Goal: Transaction & Acquisition: Purchase product/service

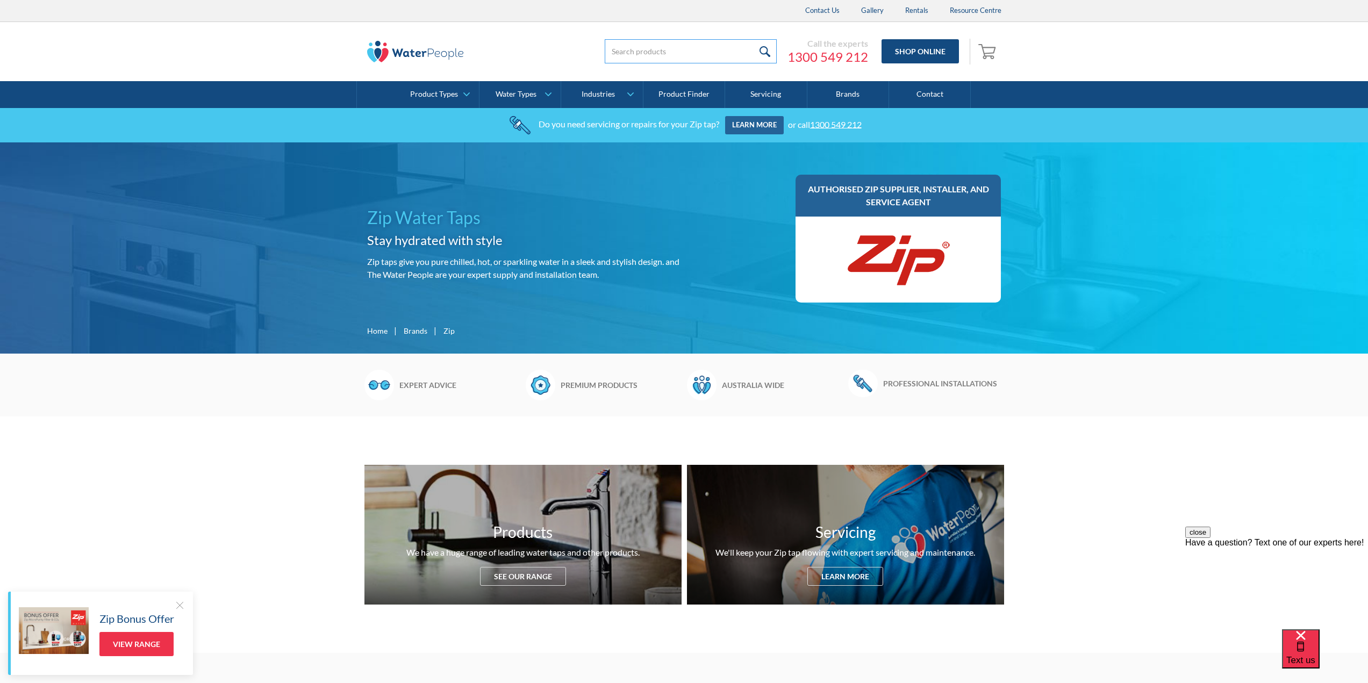
click at [735, 47] on input "search" at bounding box center [691, 51] width 172 height 24
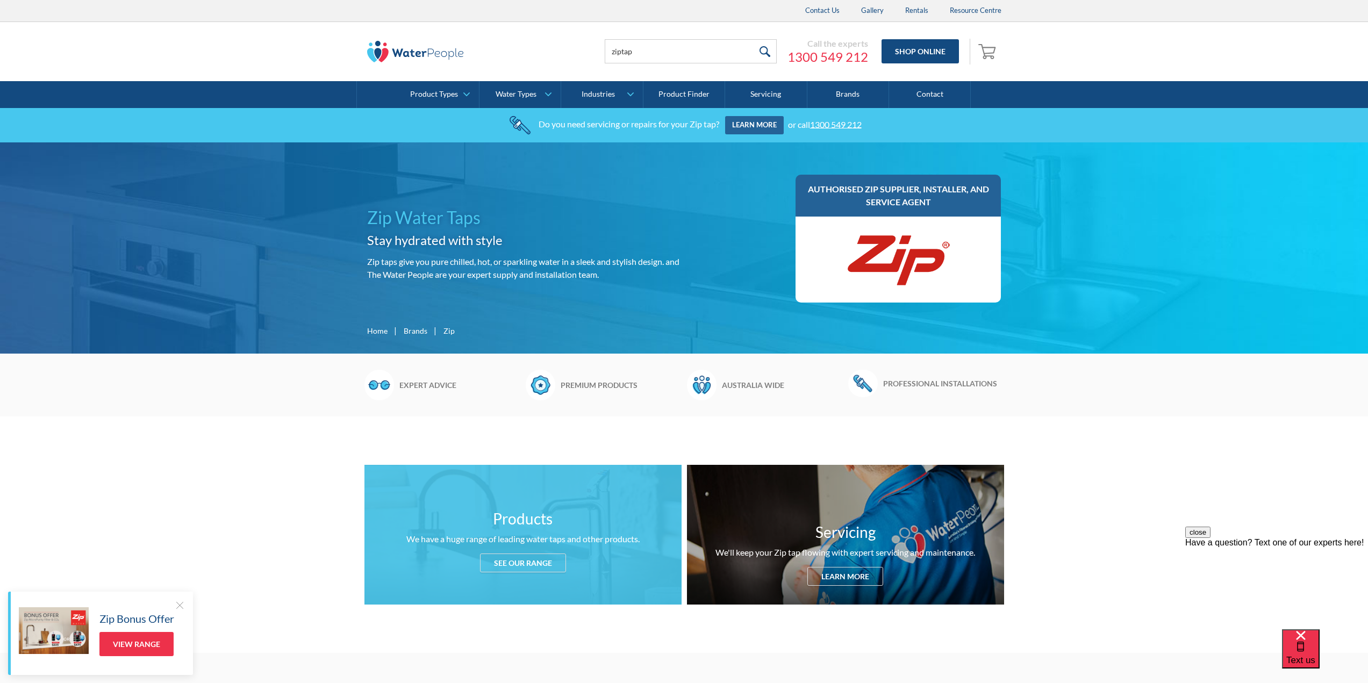
click at [532, 571] on div "See our range" at bounding box center [523, 563] width 86 height 19
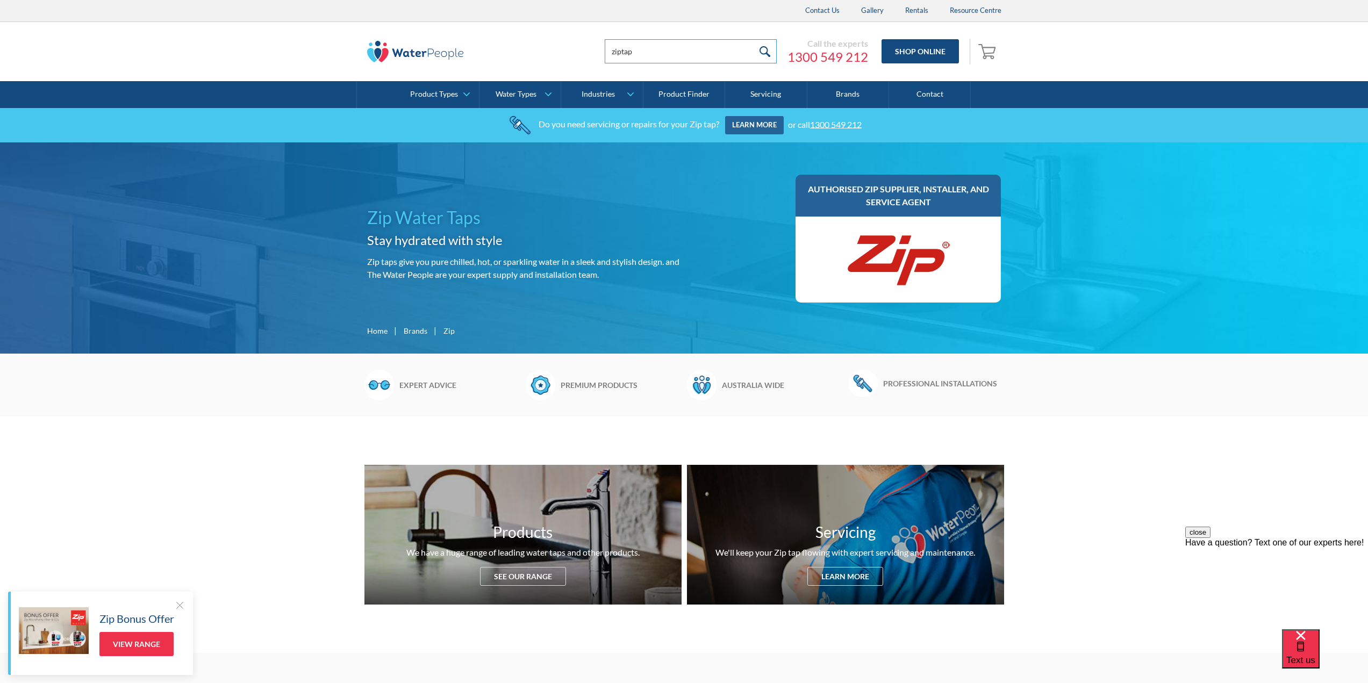
drag, startPoint x: 642, startPoint y: 48, endPoint x: 624, endPoint y: 59, distance: 20.7
click at [624, 59] on input "ziptap" at bounding box center [691, 51] width 172 height 24
type input "zip filter"
click at [753, 39] on input "submit" at bounding box center [764, 51] width 23 height 24
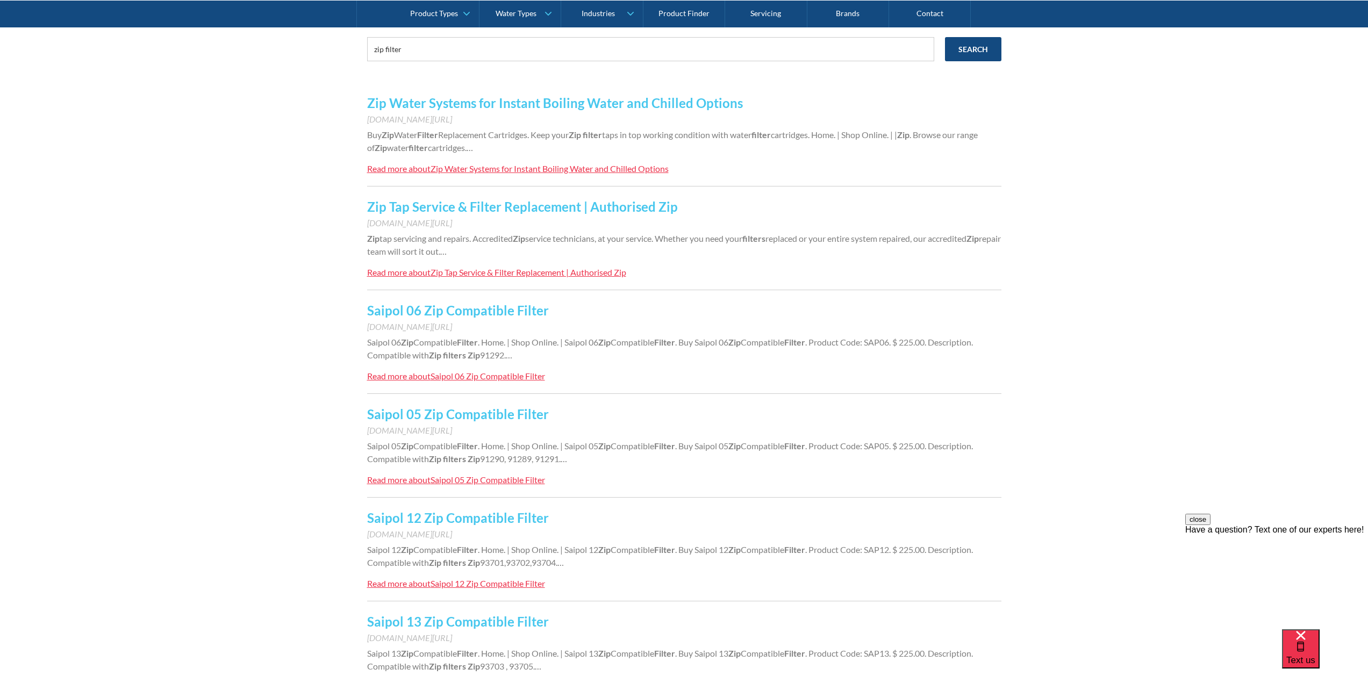
scroll to position [215, 0]
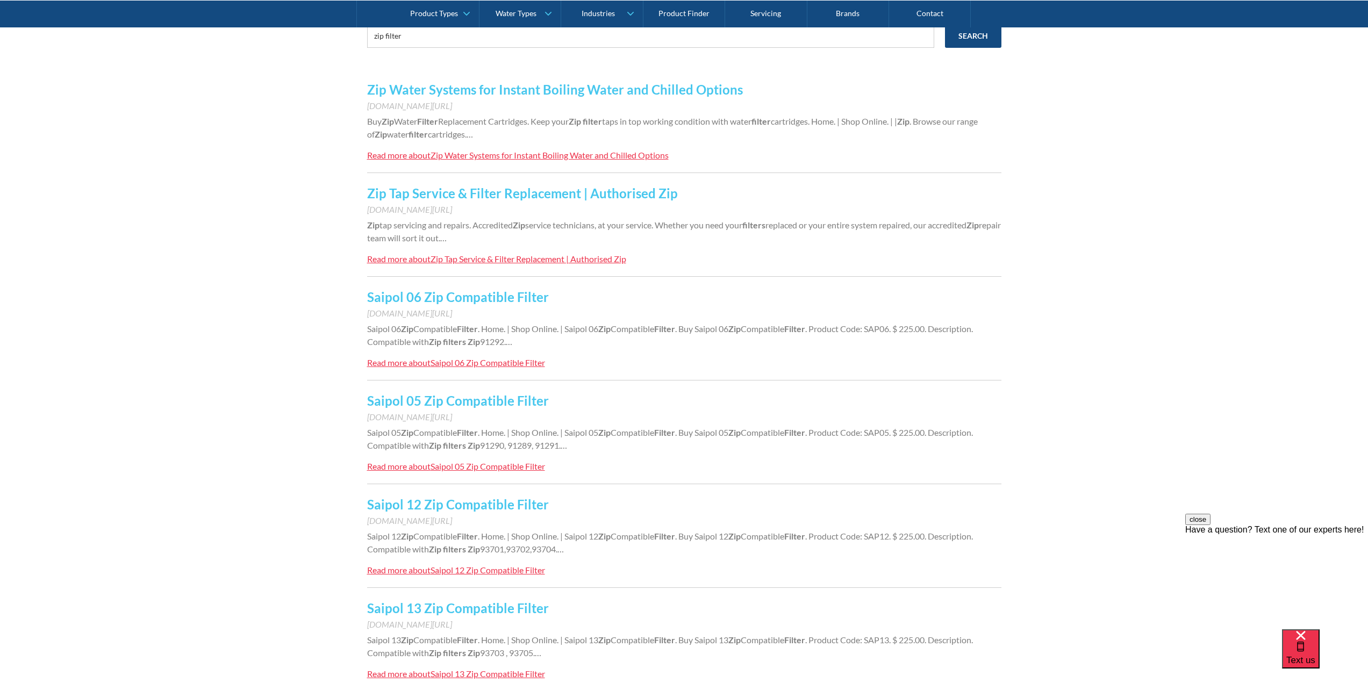
click at [519, 504] on link "Saipol 12 Zip Compatible Filter" at bounding box center [458, 505] width 182 height 16
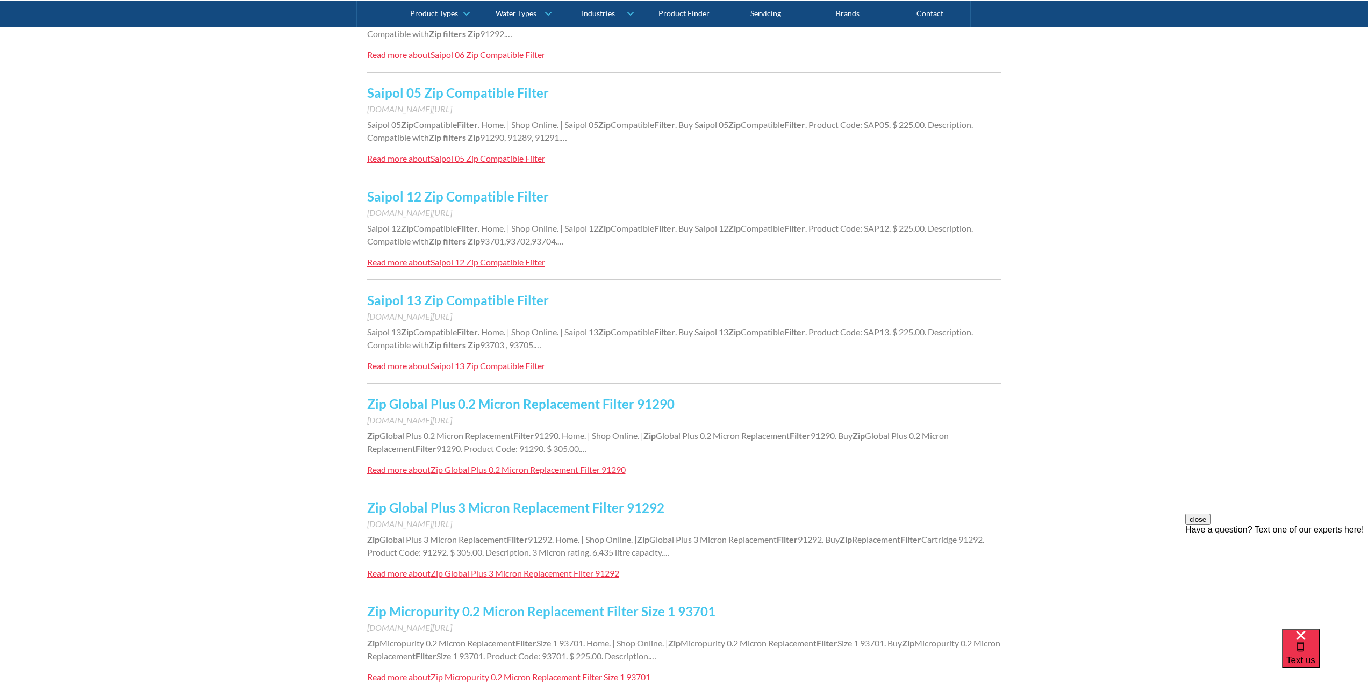
scroll to position [537, 0]
